Goal: Information Seeking & Learning: Learn about a topic

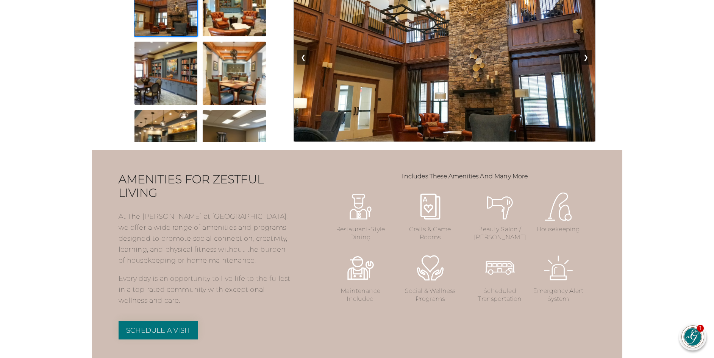
scroll to position [751, 0]
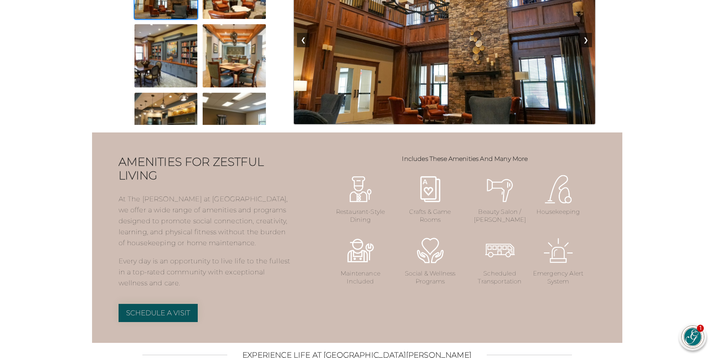
click at [156, 322] on link "Schedule a Visit" at bounding box center [159, 313] width 80 height 18
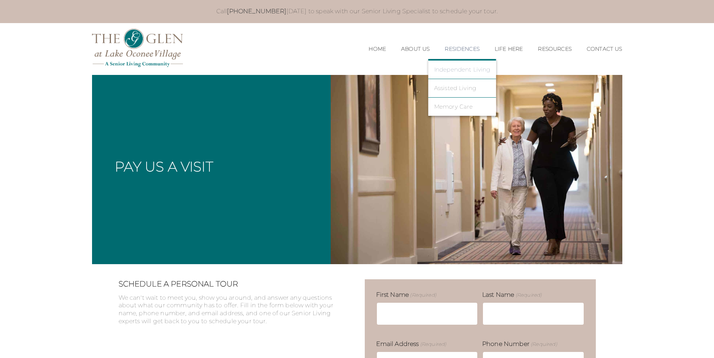
click at [460, 68] on link "Independent Living" at bounding box center [462, 69] width 56 height 7
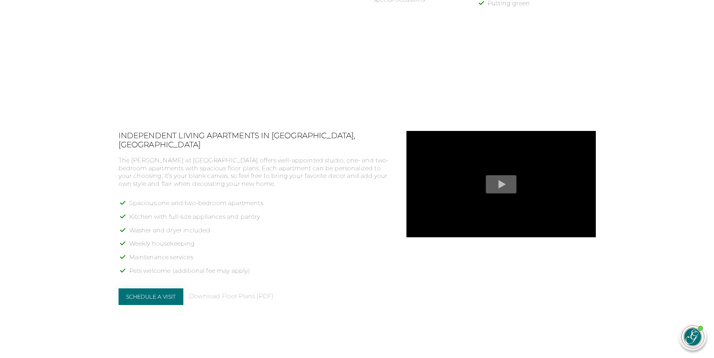
scroll to position [568, 0]
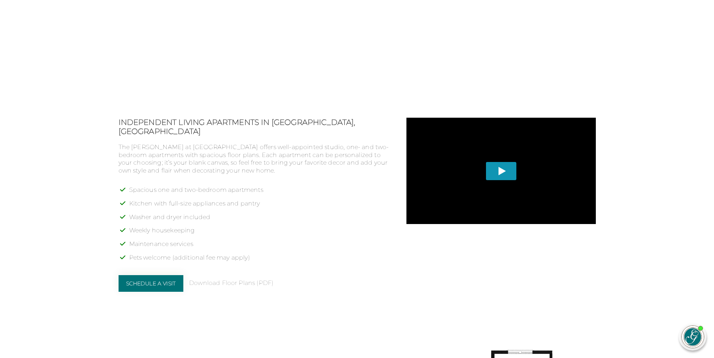
click at [507, 171] on span "Play" at bounding box center [501, 171] width 31 height 18
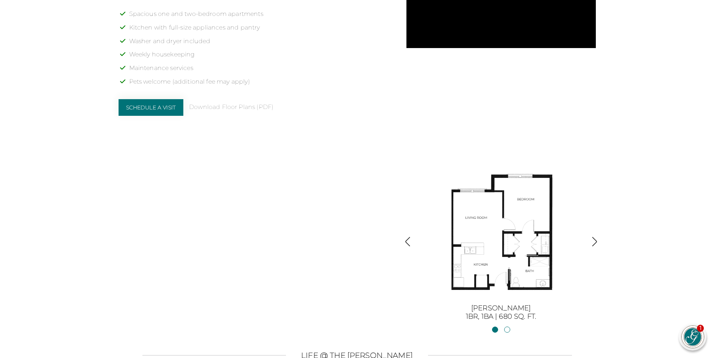
scroll to position [757, 0]
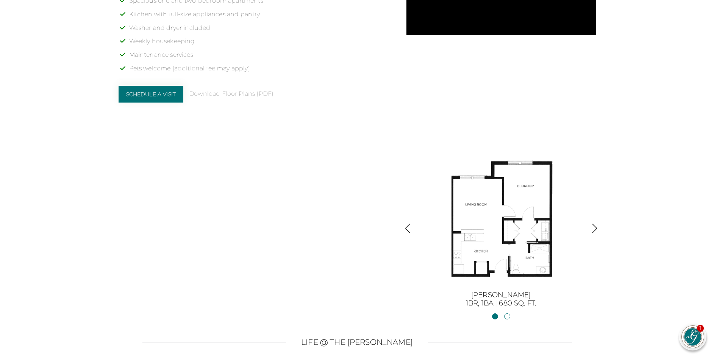
click at [493, 221] on img at bounding box center [501, 221] width 136 height 136
click at [494, 315] on link "Sinclair1BR, 1BA | 680 sq. ft." at bounding box center [495, 317] width 6 height 6
click at [598, 229] on img "button" at bounding box center [594, 228] width 10 height 10
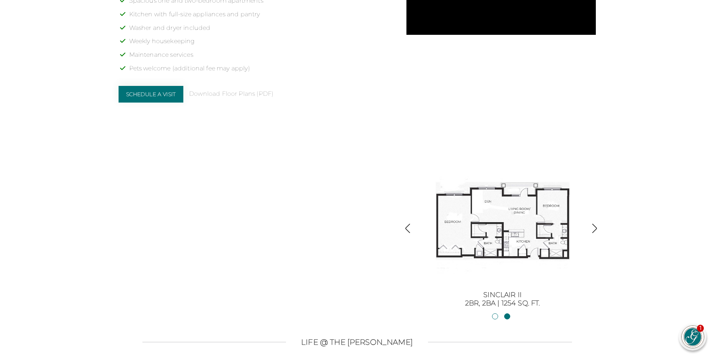
click at [528, 224] on img at bounding box center [502, 221] width 136 height 136
click at [511, 227] on img at bounding box center [502, 221] width 136 height 136
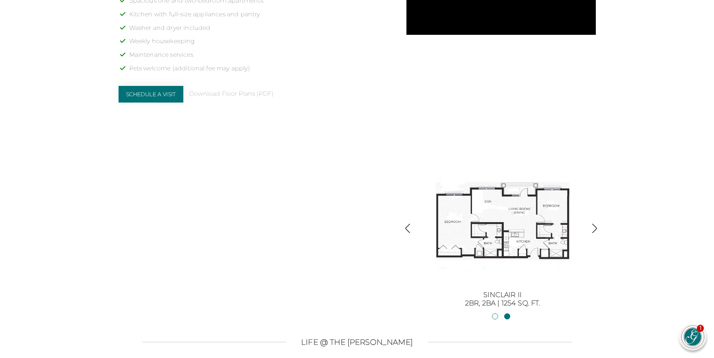
click at [511, 227] on img at bounding box center [502, 221] width 136 height 136
click at [521, 211] on img at bounding box center [502, 221] width 136 height 136
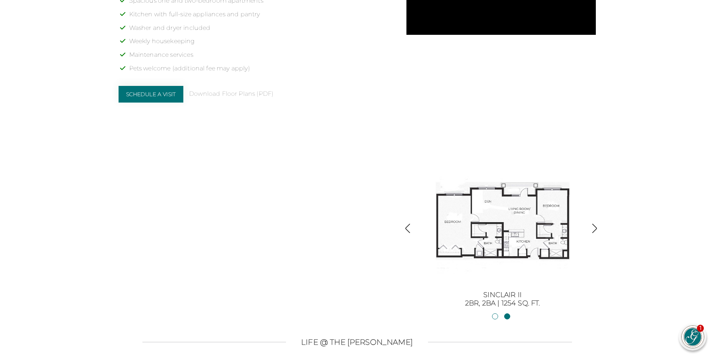
click at [521, 211] on img at bounding box center [502, 221] width 136 height 136
click at [598, 227] on img "button" at bounding box center [594, 228] width 10 height 10
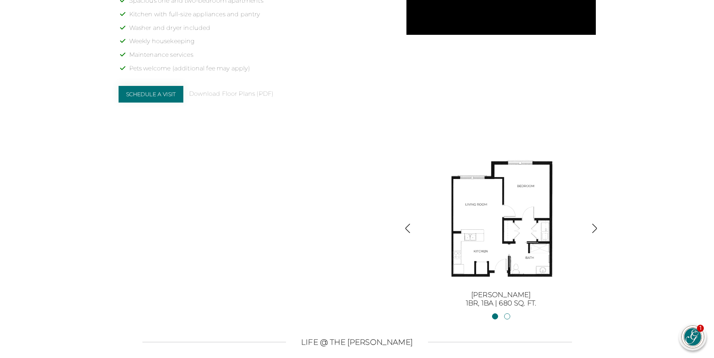
click at [597, 225] on img "button" at bounding box center [594, 228] width 10 height 10
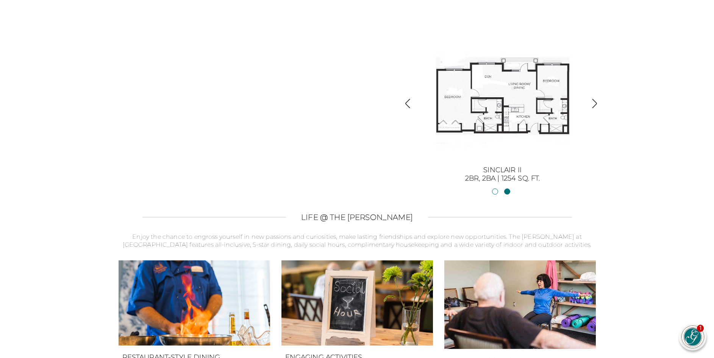
scroll to position [909, 0]
